Goal: Book appointment/travel/reservation

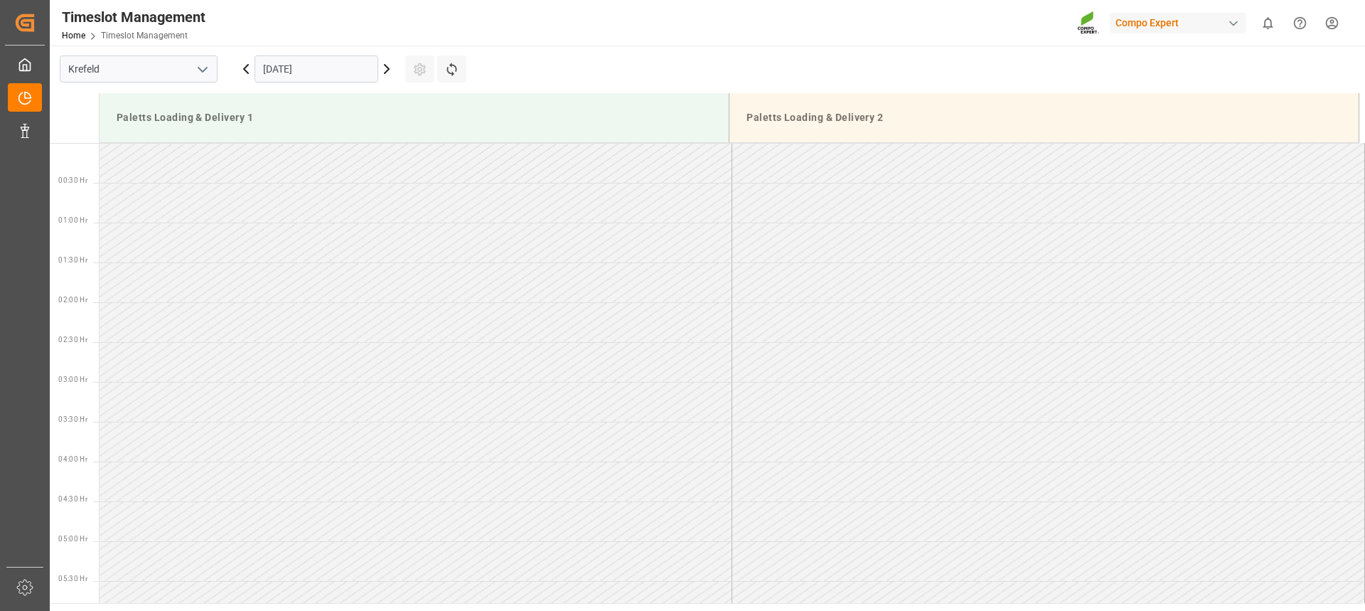
scroll to position [787, 0]
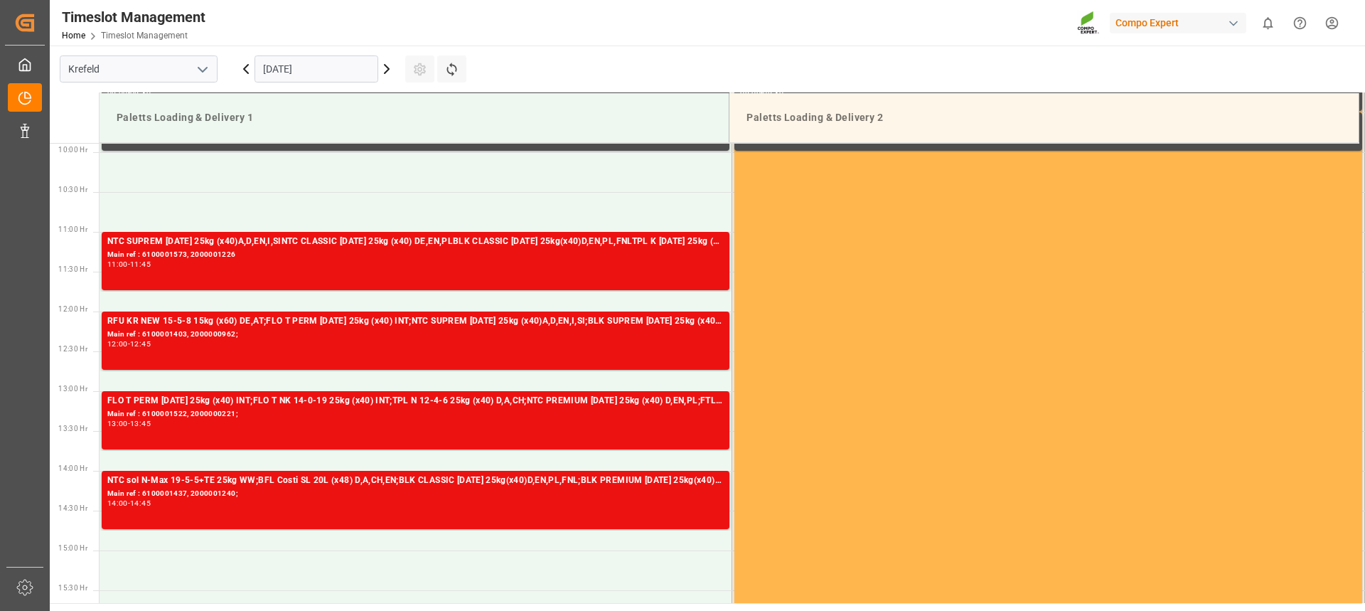
click at [247, 70] on icon at bounding box center [246, 68] width 17 height 17
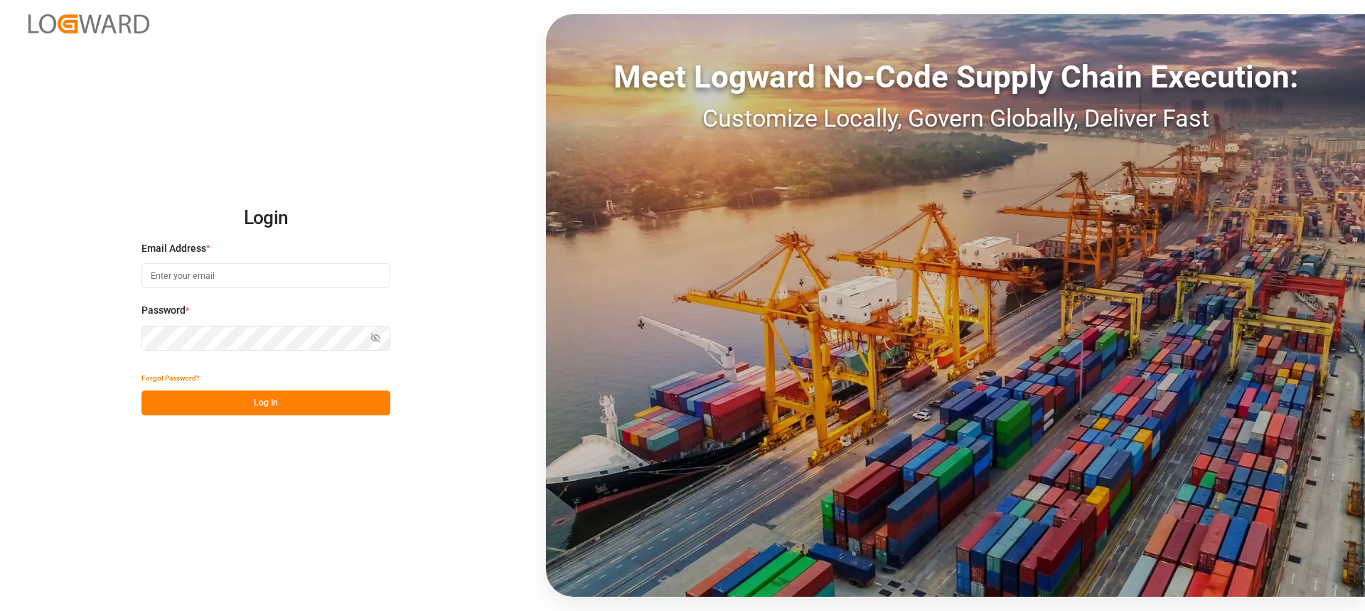
type input "[PERSON_NAME][EMAIL_ADDRESS][PERSON_NAME][DOMAIN_NAME]"
click at [351, 400] on button "Log In" at bounding box center [266, 402] width 249 height 25
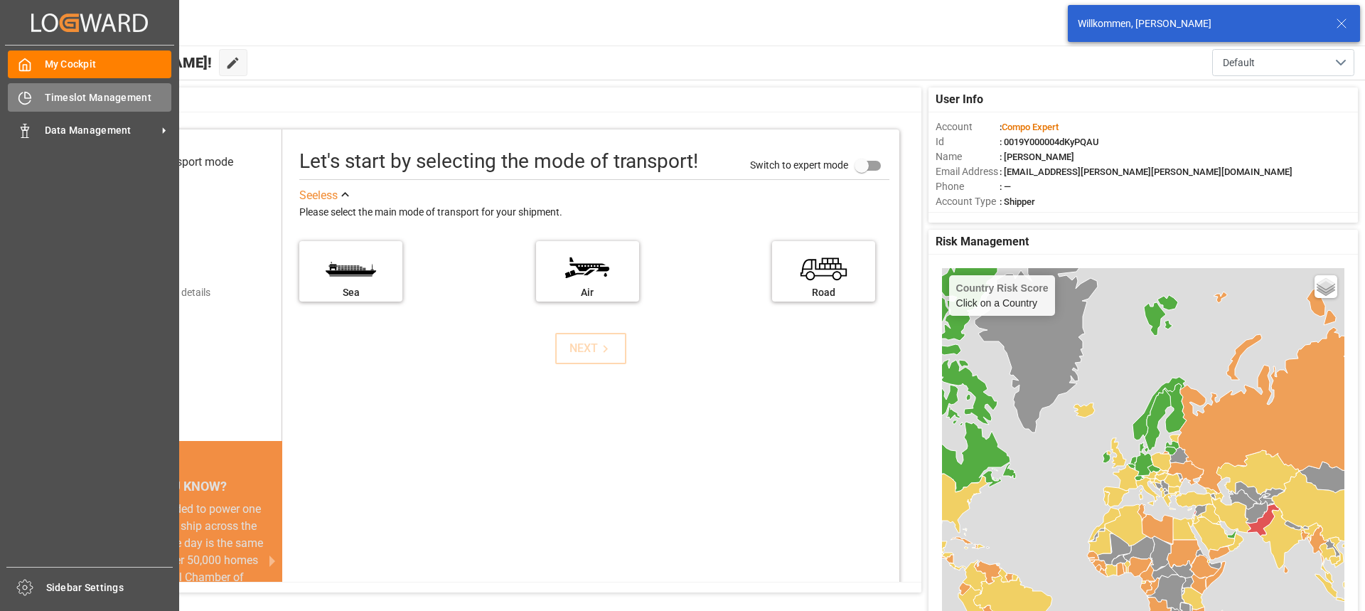
click at [29, 100] on icon at bounding box center [25, 98] width 14 height 14
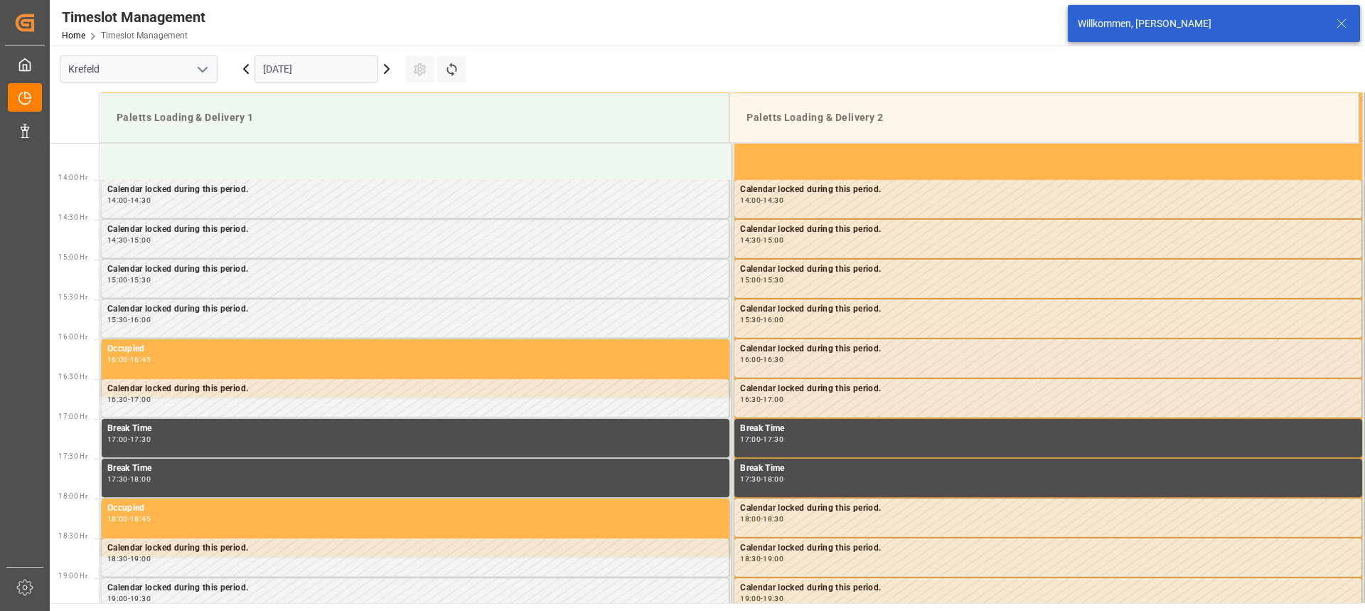
scroll to position [1106, 0]
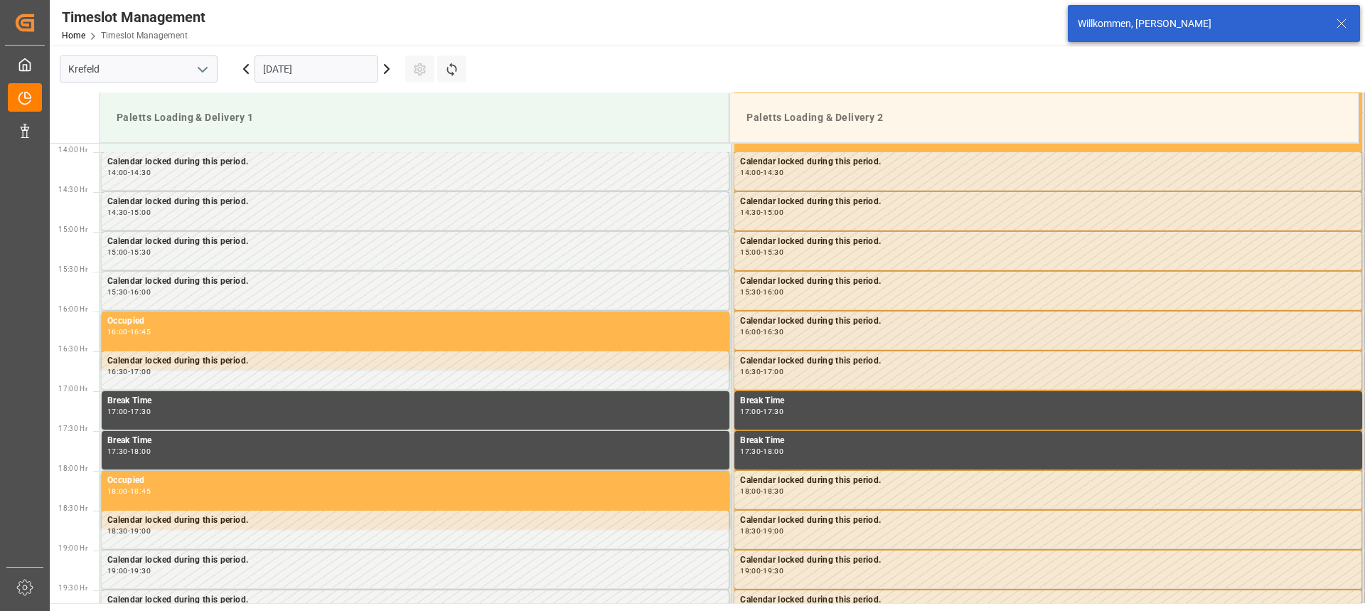
click at [386, 75] on icon at bounding box center [386, 68] width 17 height 17
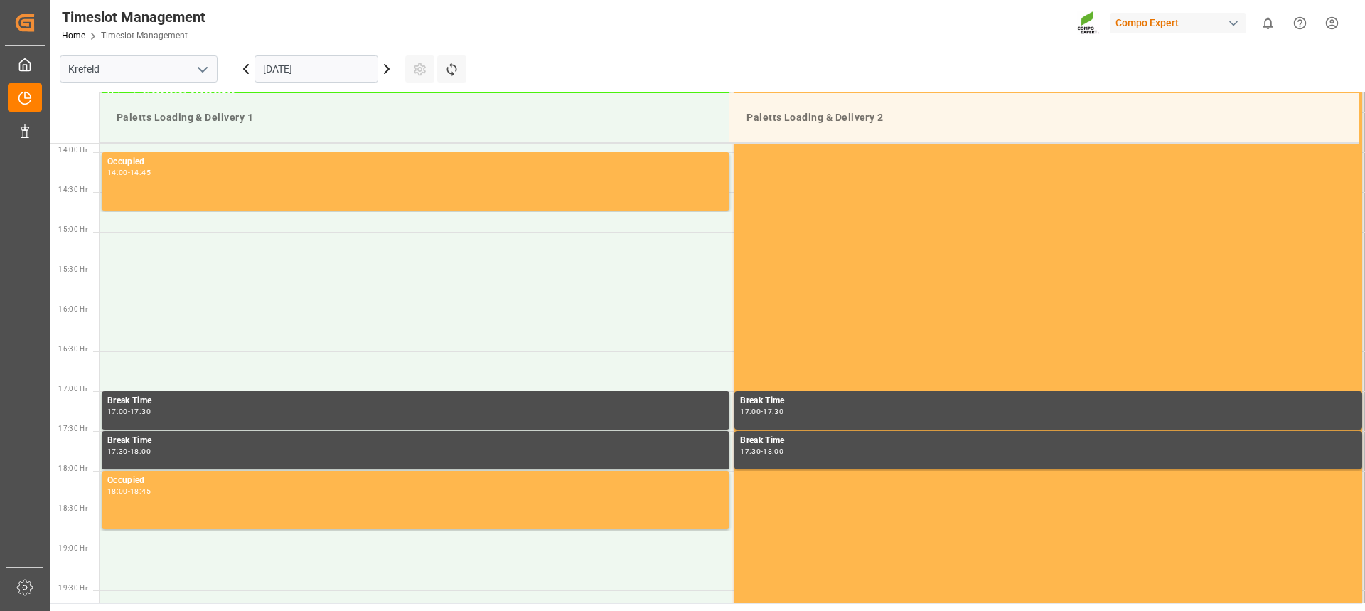
click at [388, 67] on icon at bounding box center [387, 69] width 4 height 9
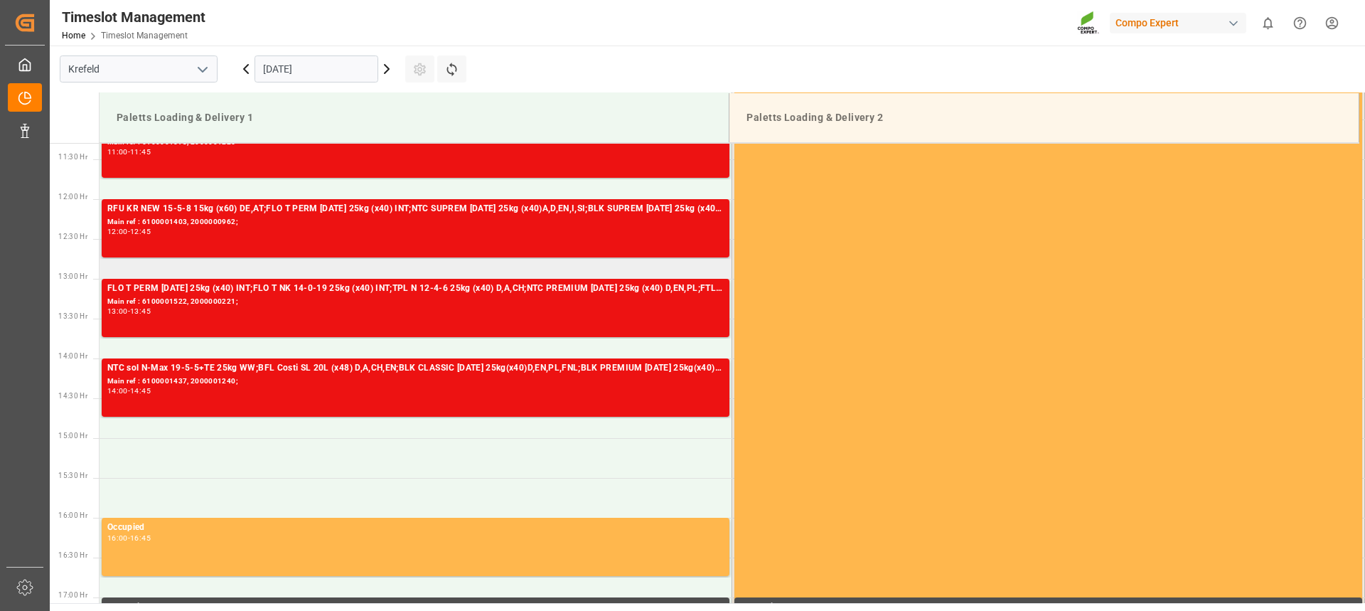
scroll to position [892, 0]
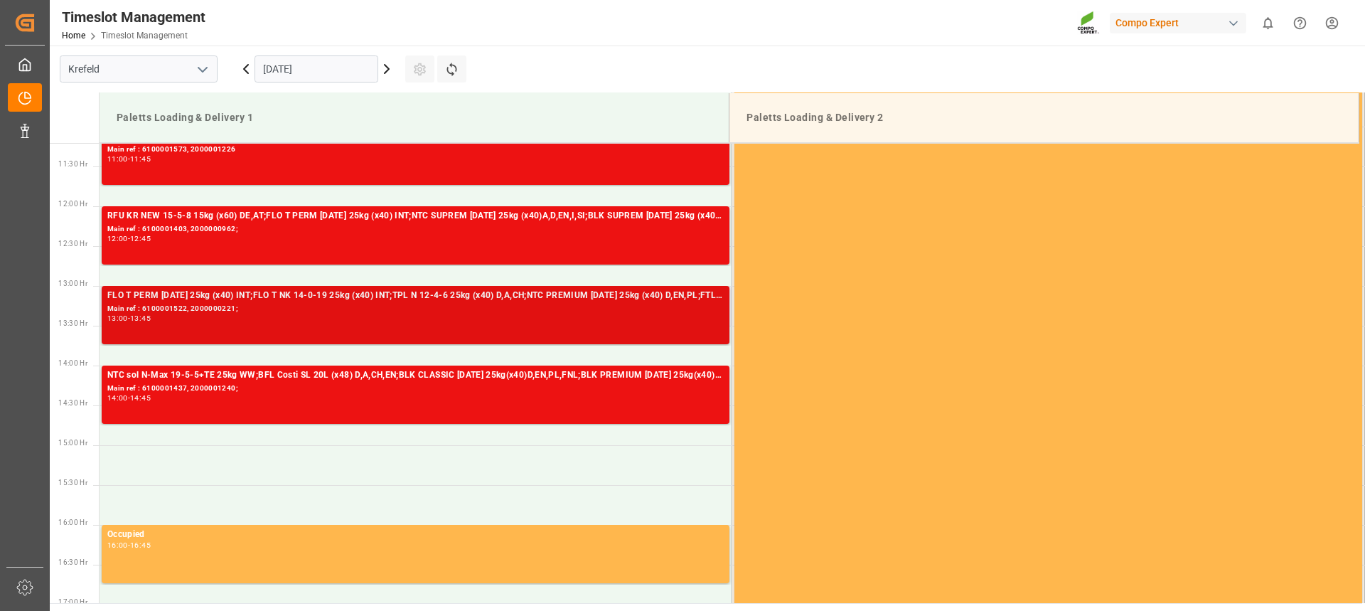
click at [224, 314] on div "Main ref : 6100001522, 2000000221;" at bounding box center [415, 309] width 617 height 12
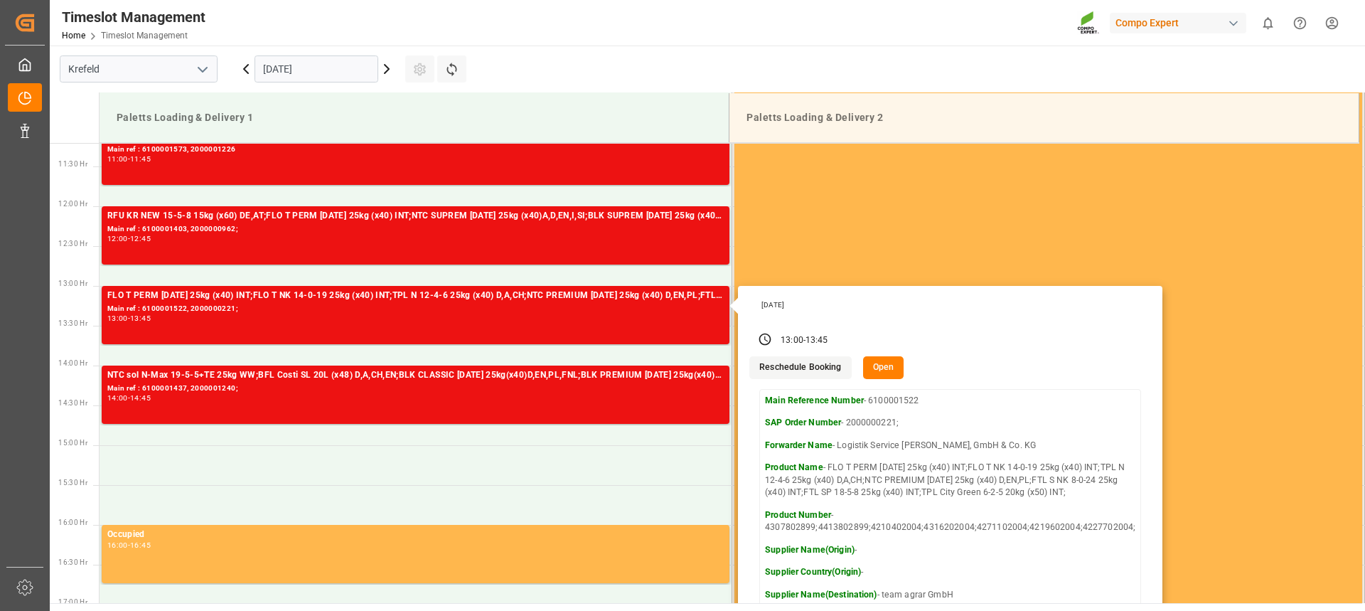
click at [877, 367] on button "Open" at bounding box center [883, 367] width 41 height 23
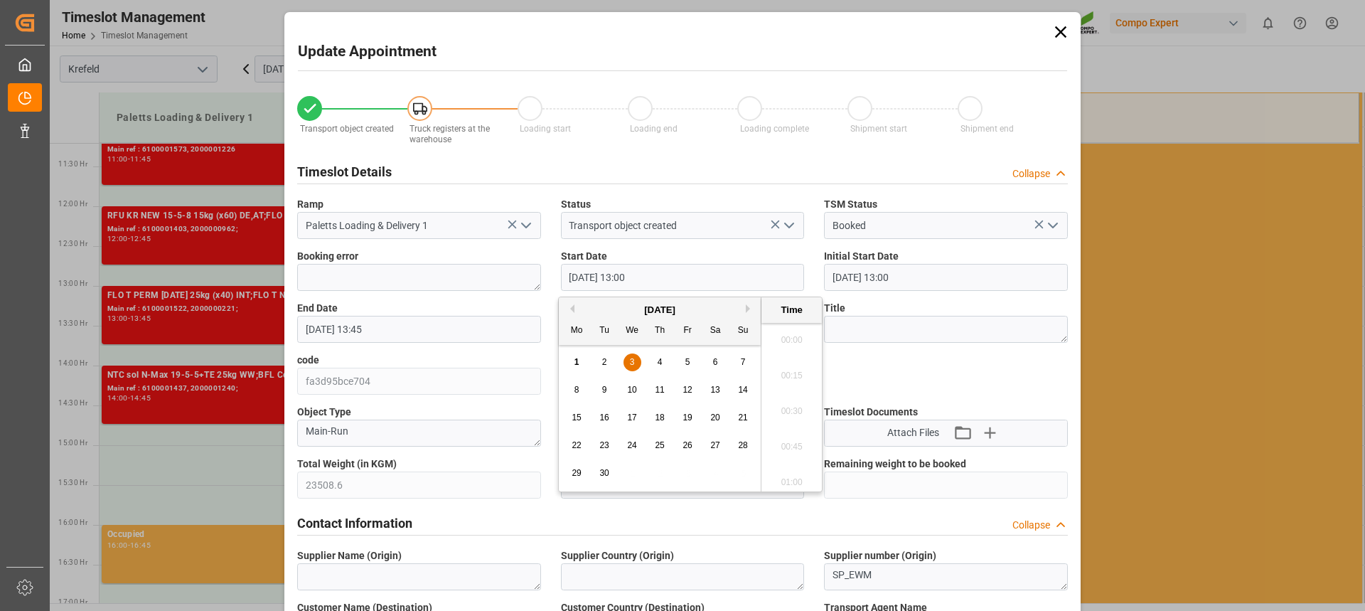
click at [651, 275] on input "[DATE] 13:00" at bounding box center [683, 277] width 244 height 27
click at [614, 364] on div "1 2 3 4 5 6 7" at bounding box center [660, 362] width 194 height 28
click at [607, 363] on div "2" at bounding box center [605, 362] width 18 height 17
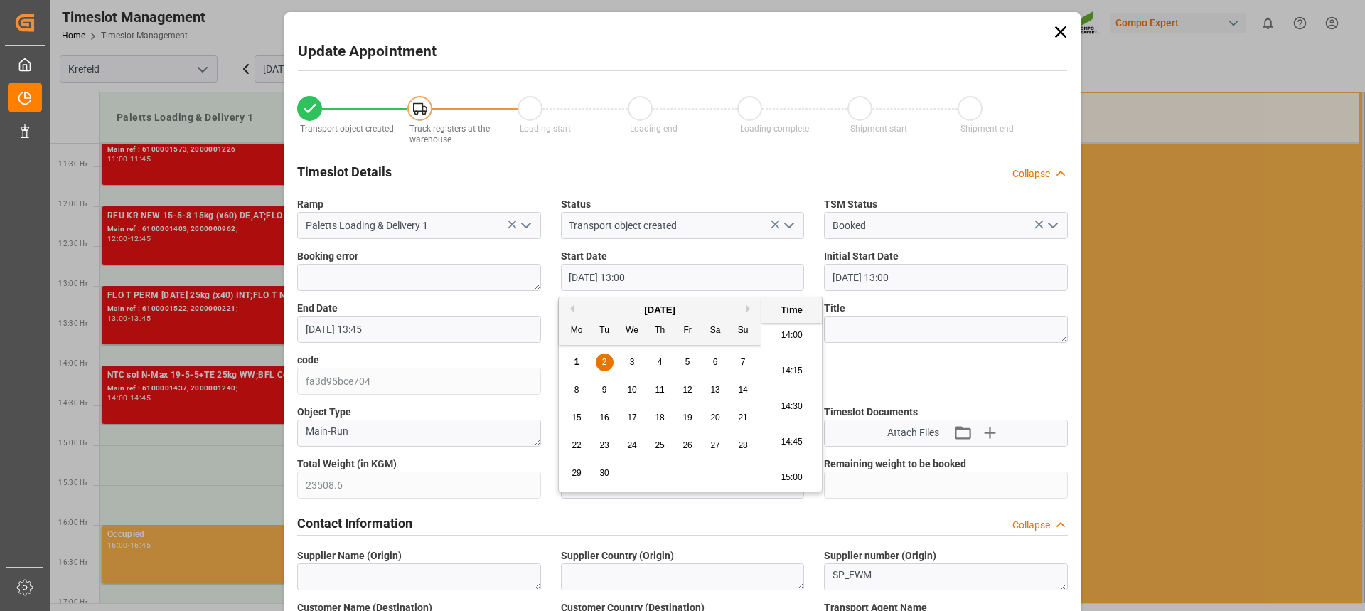
click at [792, 471] on li "15:00" at bounding box center [792, 478] width 60 height 36
type input "[DATE] 15:00"
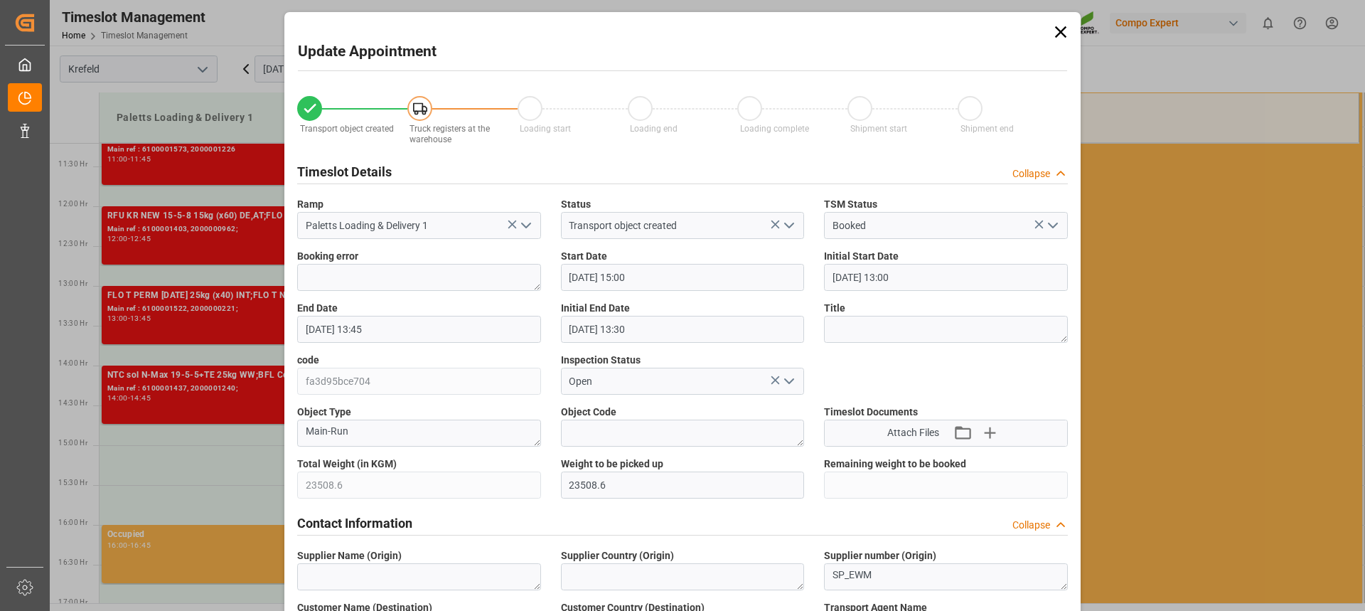
click at [410, 332] on input "[DATE] 13:45" at bounding box center [419, 329] width 244 height 27
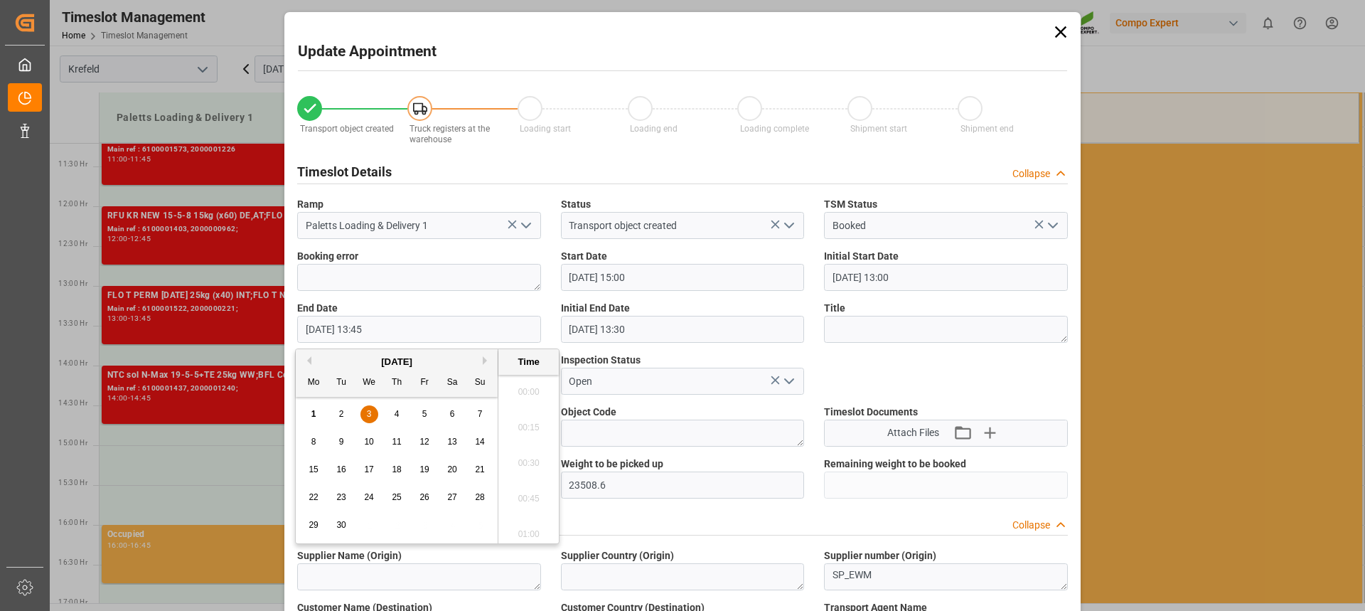
scroll to position [1890, 0]
click at [341, 411] on span "2" at bounding box center [341, 414] width 5 height 10
click at [528, 521] on li "15:45" at bounding box center [529, 530] width 60 height 36
type input "[DATE] 15:45"
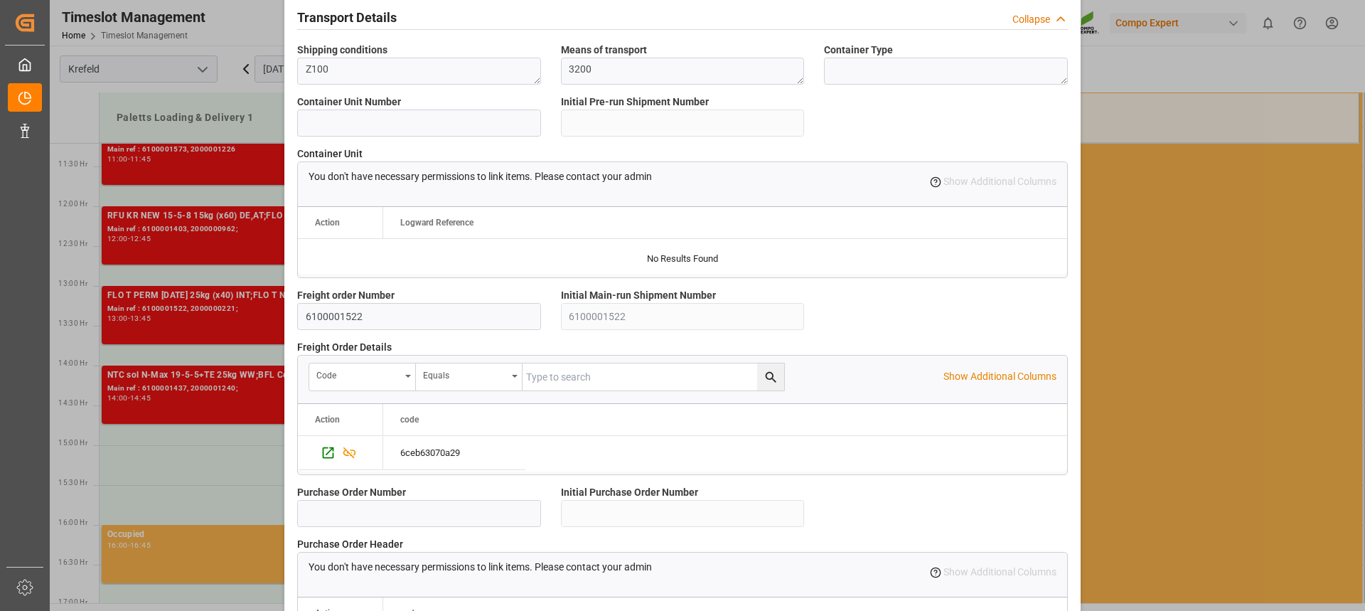
scroll to position [1261, 0]
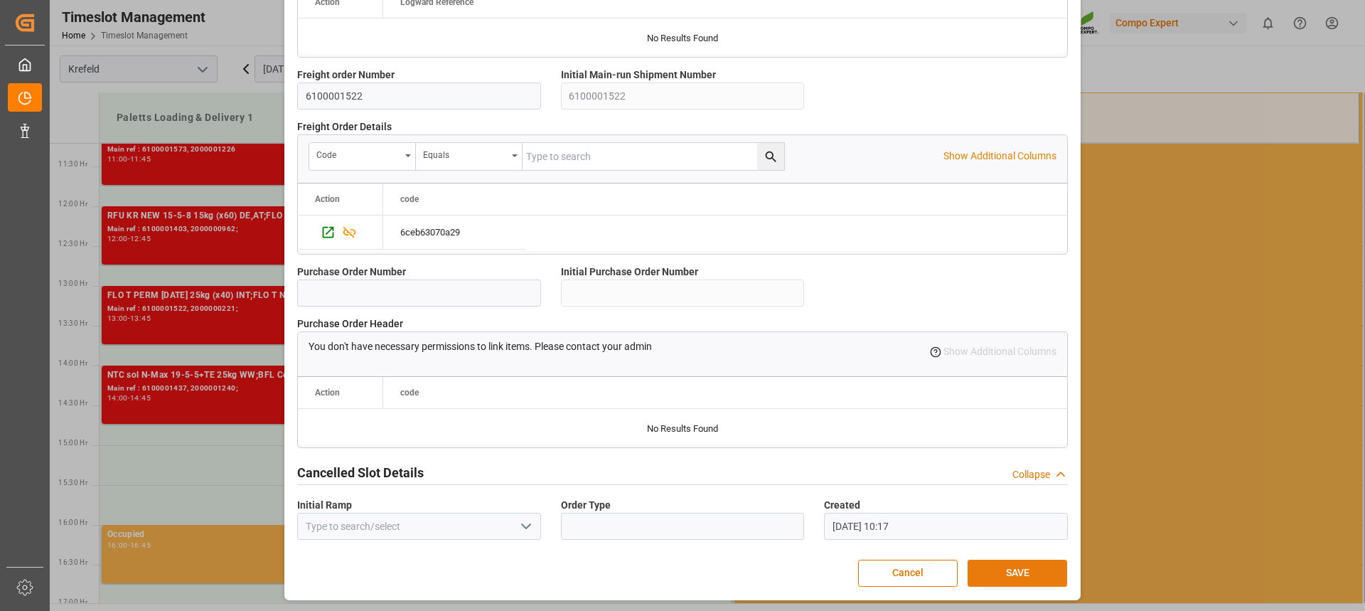
click at [1016, 577] on button "SAVE" at bounding box center [1018, 573] width 100 height 27
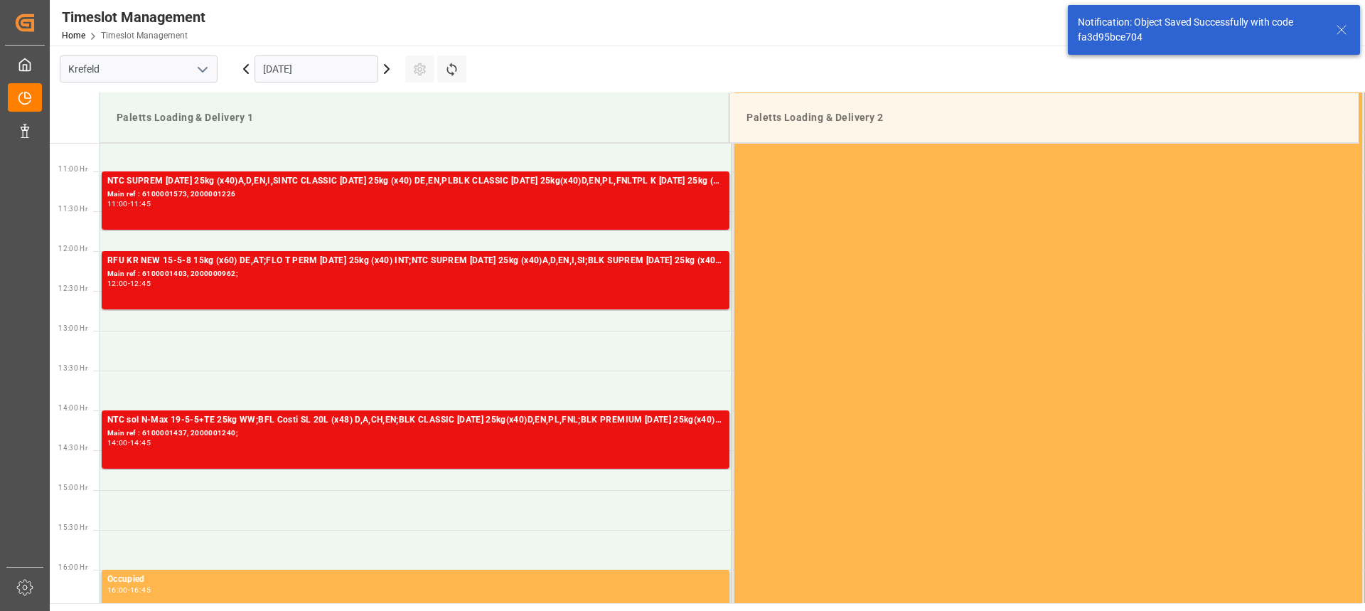
scroll to position [821, 0]
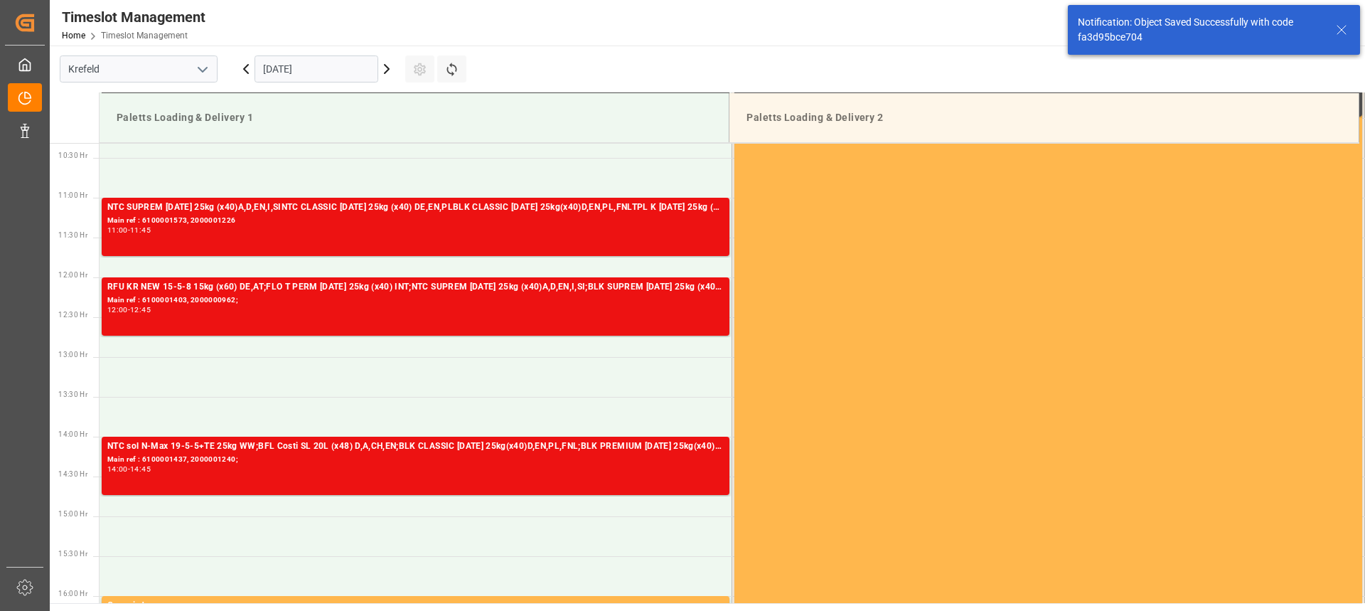
click at [300, 69] on input "[DATE]" at bounding box center [317, 68] width 124 height 27
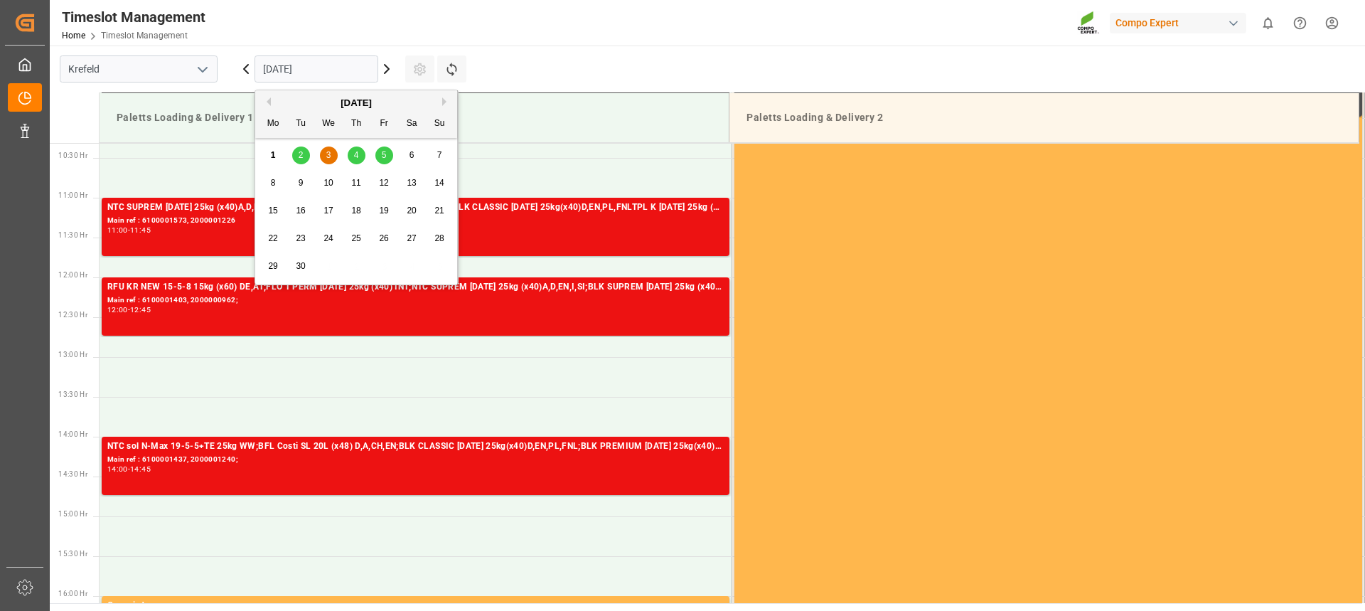
click at [295, 151] on div "2" at bounding box center [301, 155] width 18 height 17
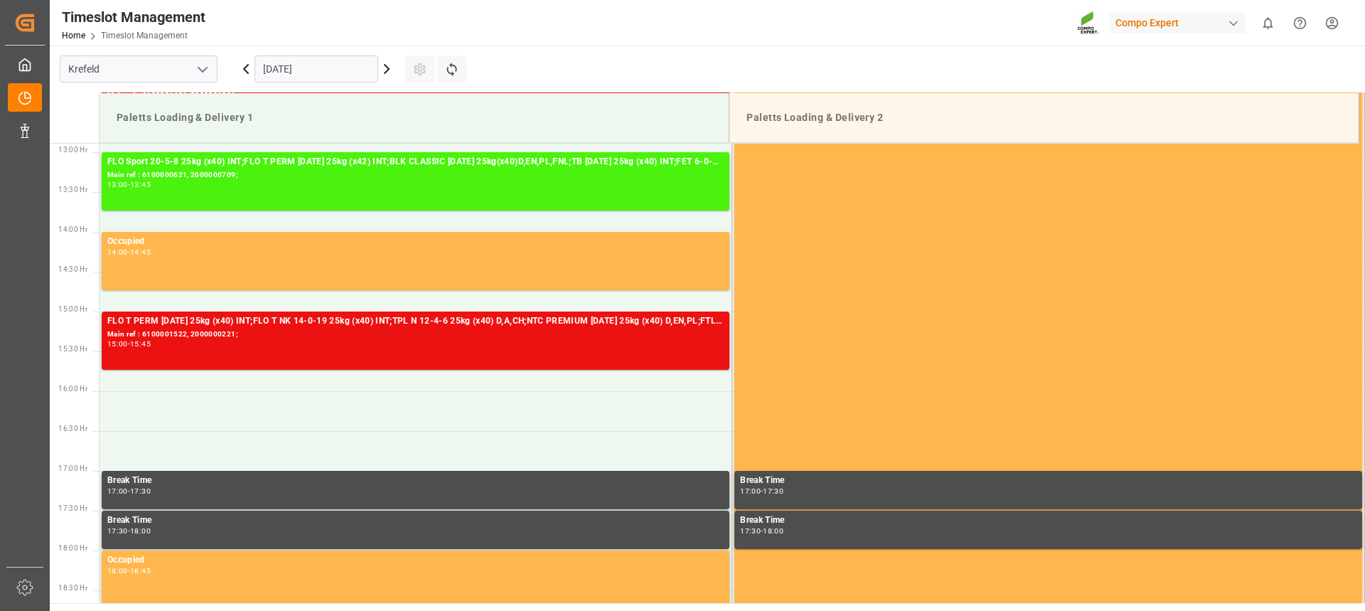
scroll to position [892, 0]
